Goal: Task Accomplishment & Management: Manage account settings

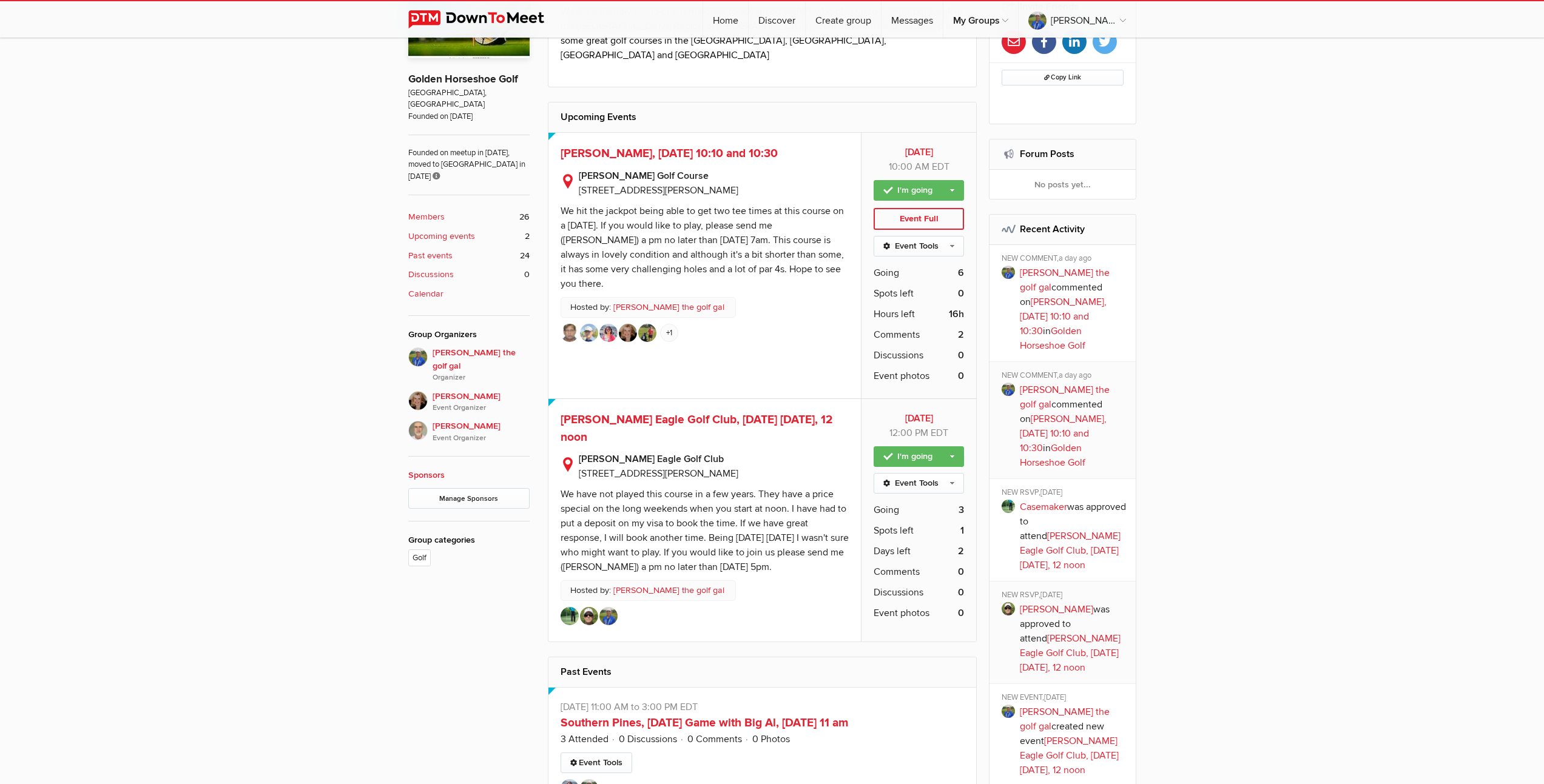
scroll to position [451, 0]
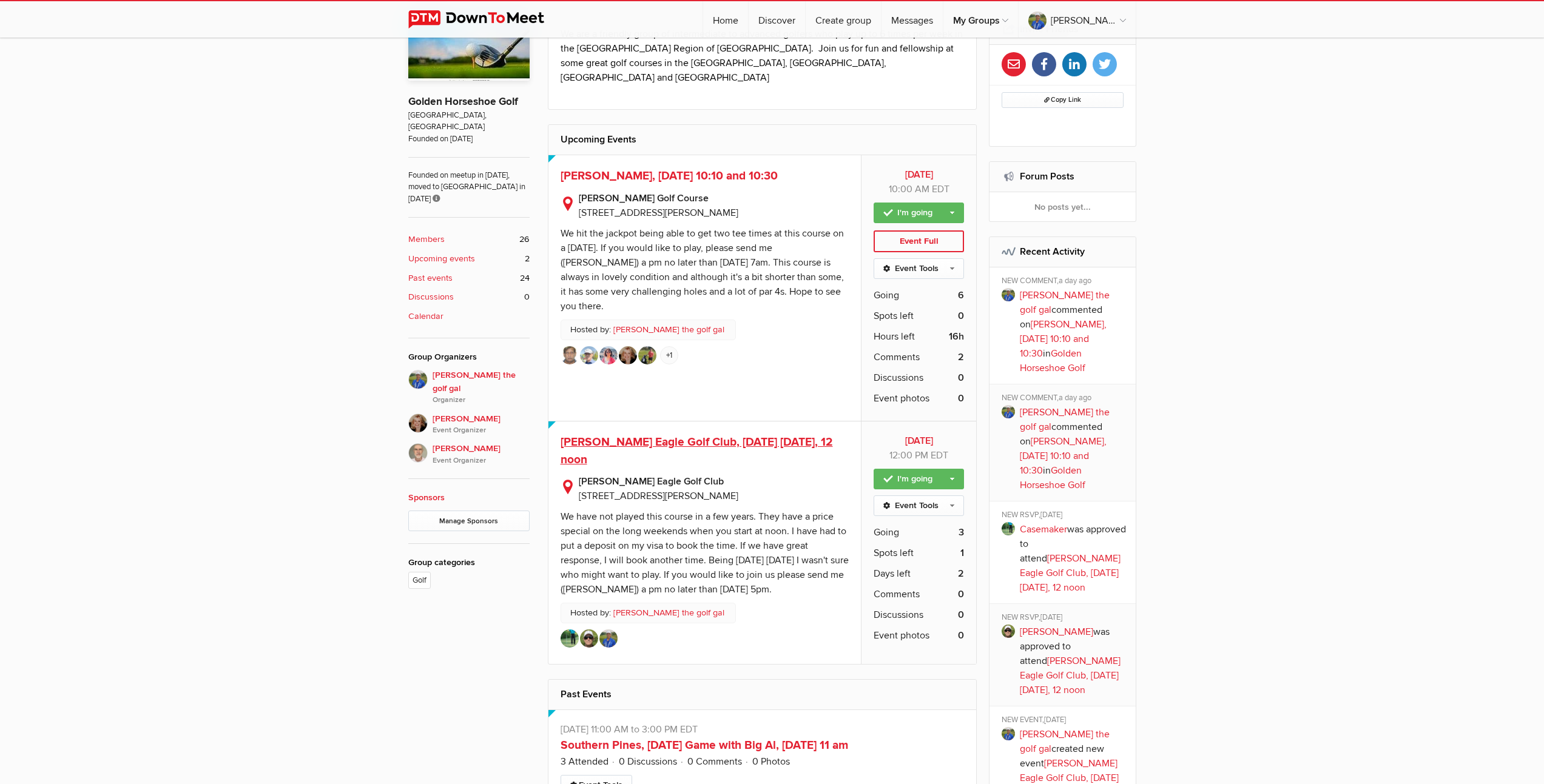
click at [710, 435] on span "[PERSON_NAME] Eagle Golf Club, [DATE] [DATE], 12 noon" at bounding box center [697, 451] width 272 height 32
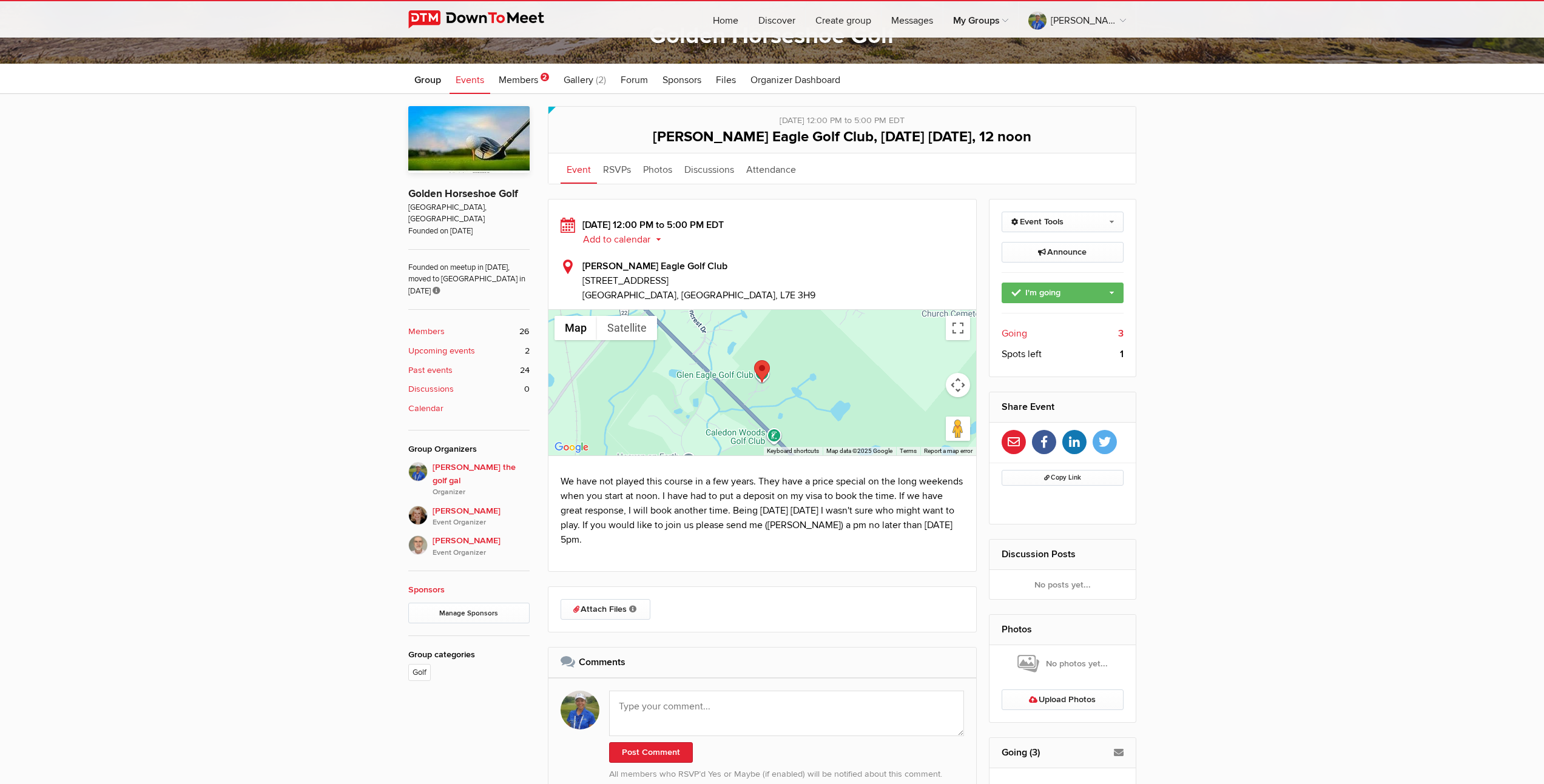
scroll to position [394, 0]
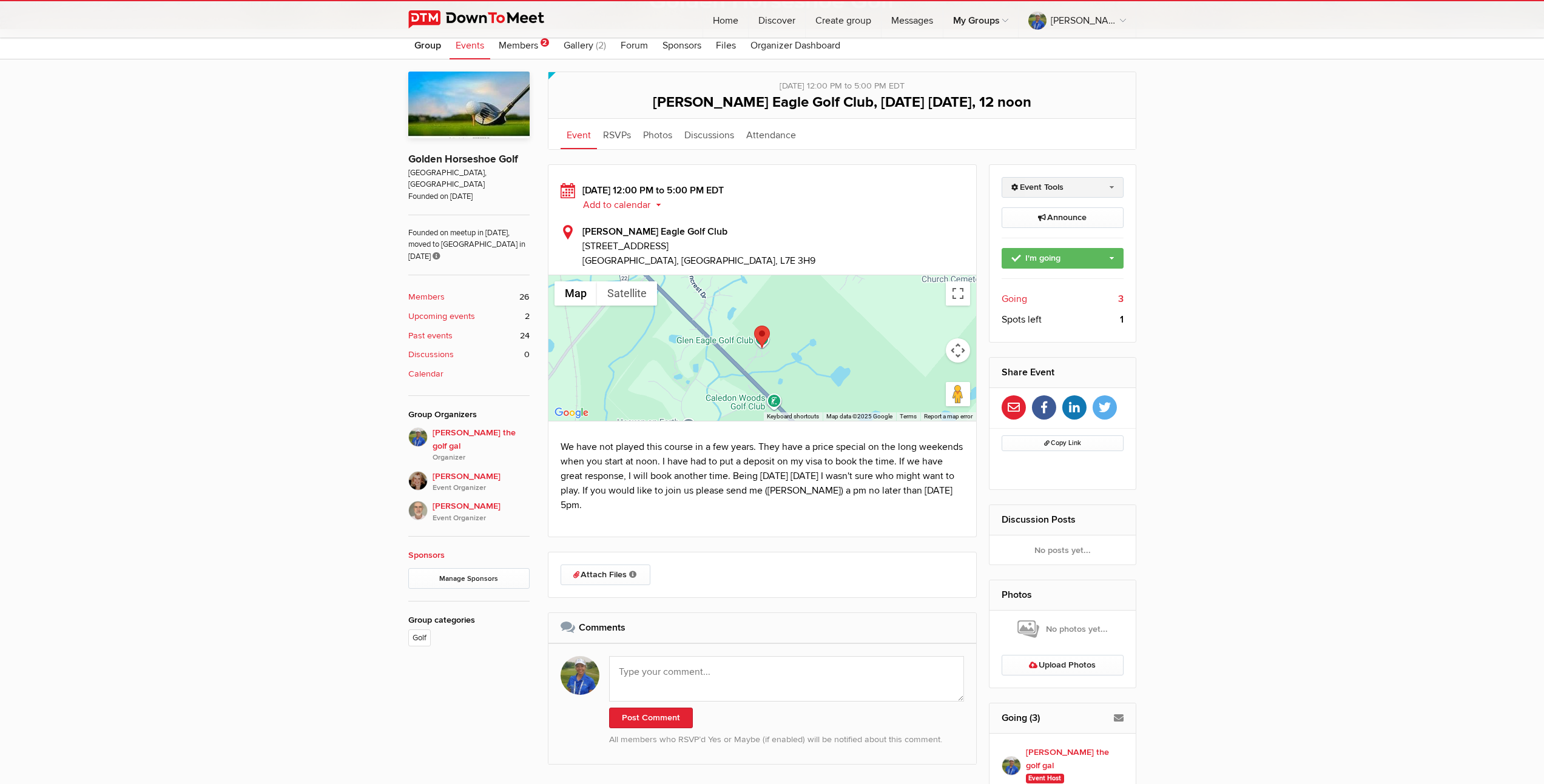
click at [1108, 184] on link "Event Tools" at bounding box center [1063, 187] width 122 height 21
click at [1017, 209] on link "Edit Event" at bounding box center [1063, 213] width 121 height 18
select select
select select "PM"
select select "5:00:00"
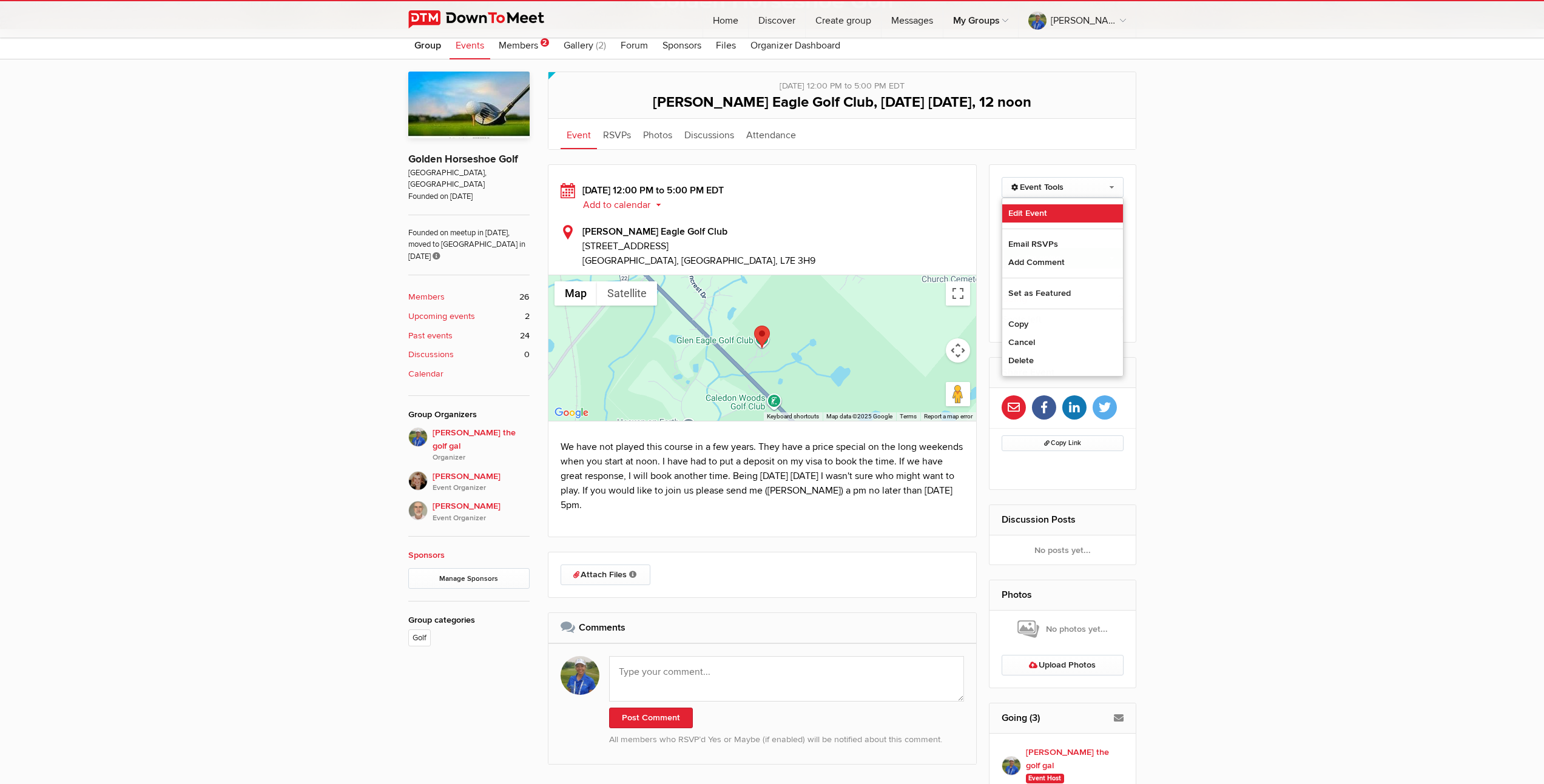
select select "PM"
select select "[GEOGRAPHIC_DATA]"
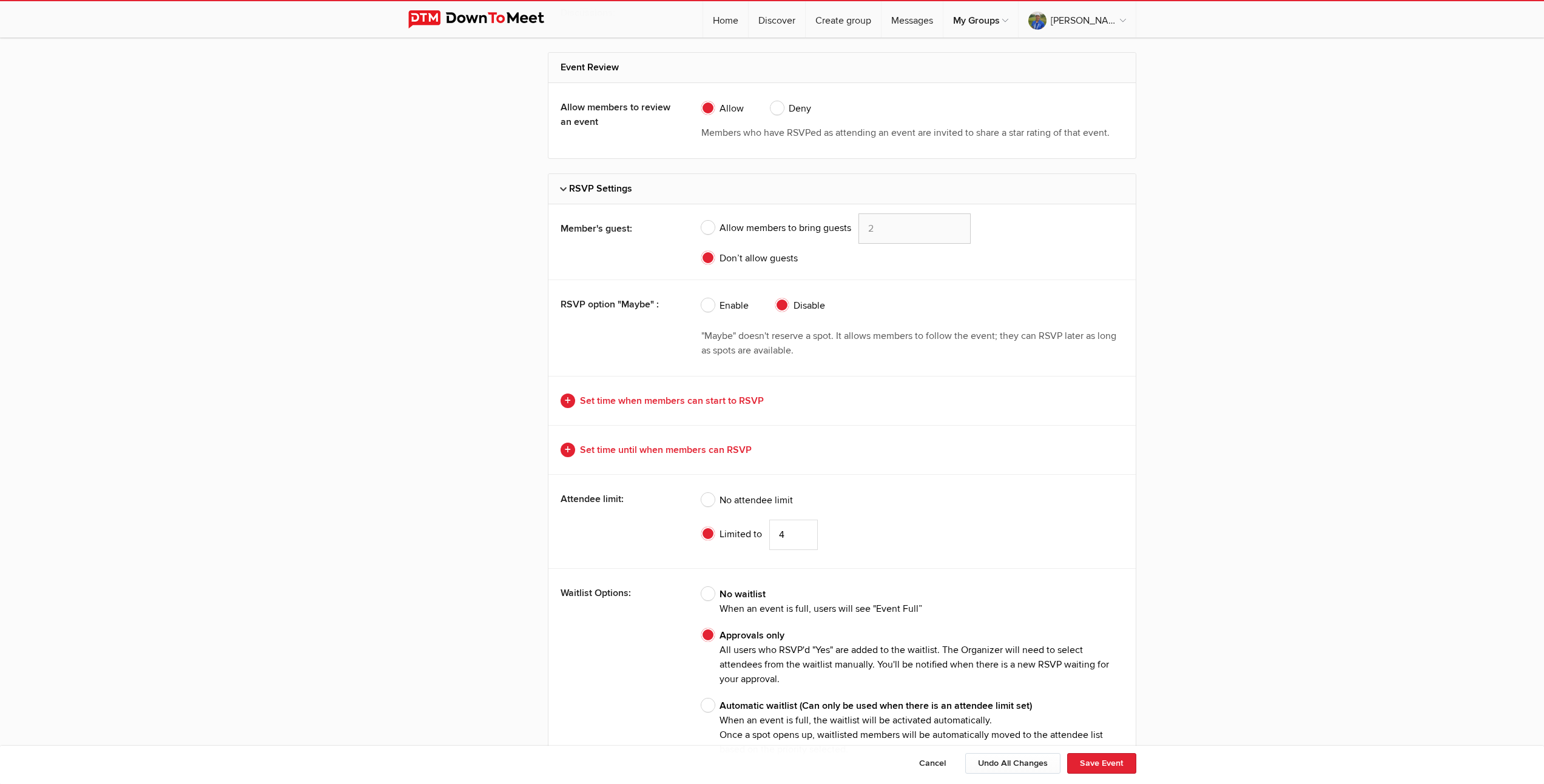
scroll to position [2734, 0]
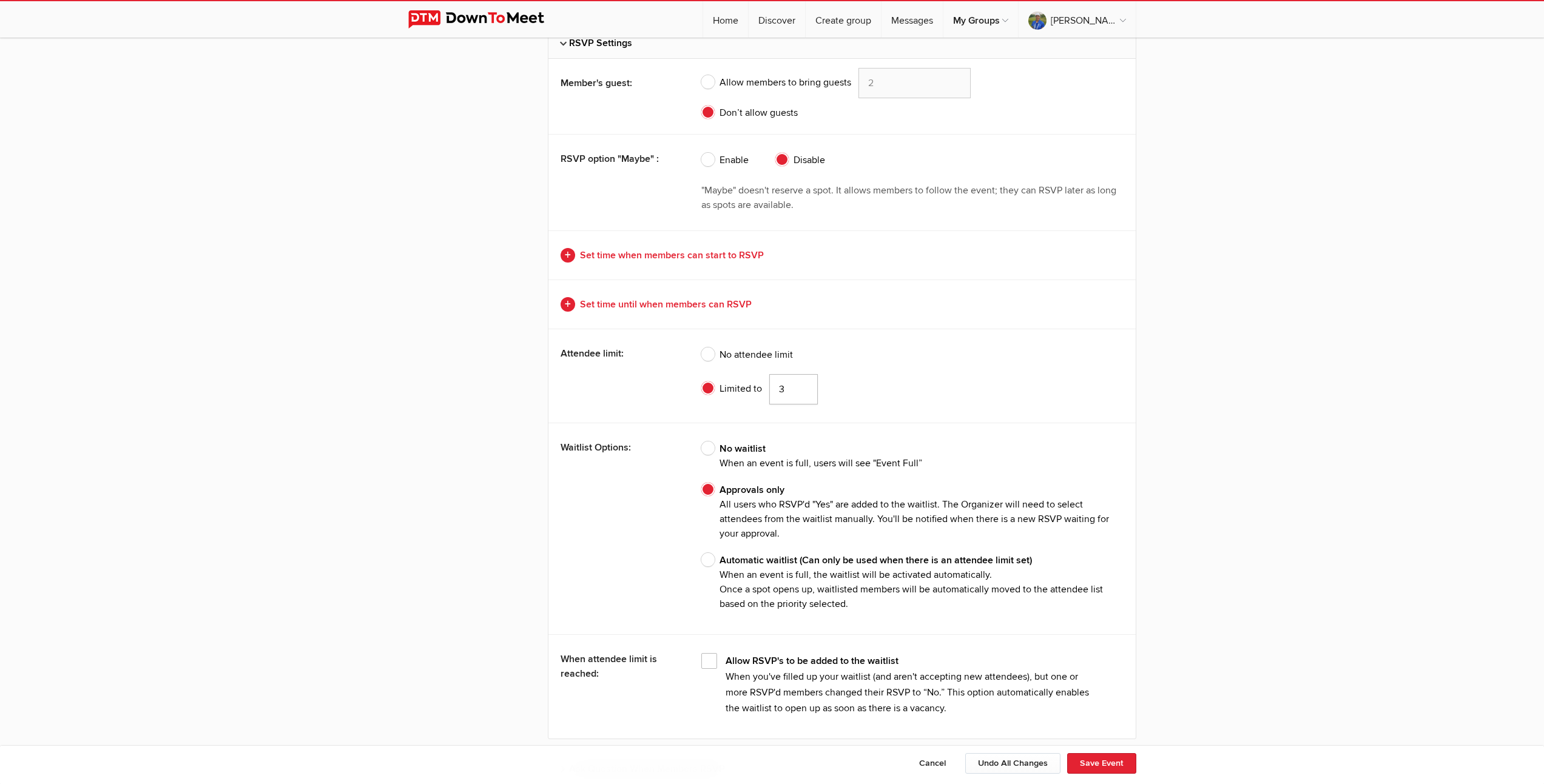
type input "3"
click at [803, 392] on input "3" at bounding box center [794, 389] width 49 height 31
click at [1097, 763] on button "Save Event" at bounding box center [1102, 763] width 69 height 21
